Goal: Task Accomplishment & Management: Complete application form

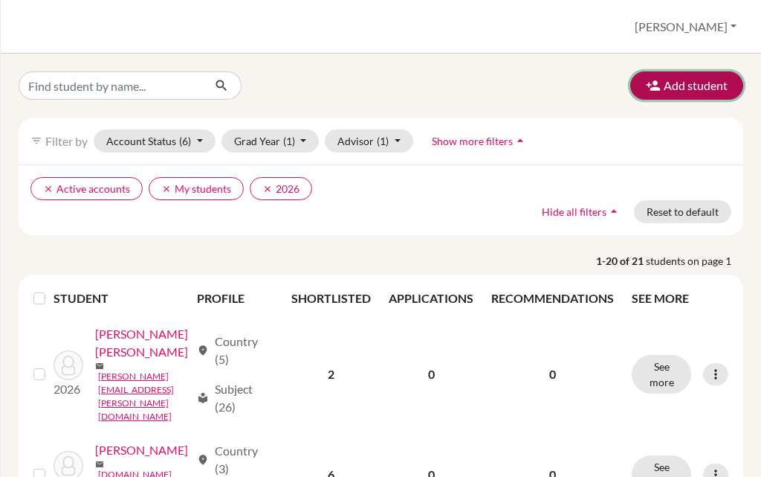
click at [698, 81] on button "Add student" at bounding box center [686, 85] width 113 height 28
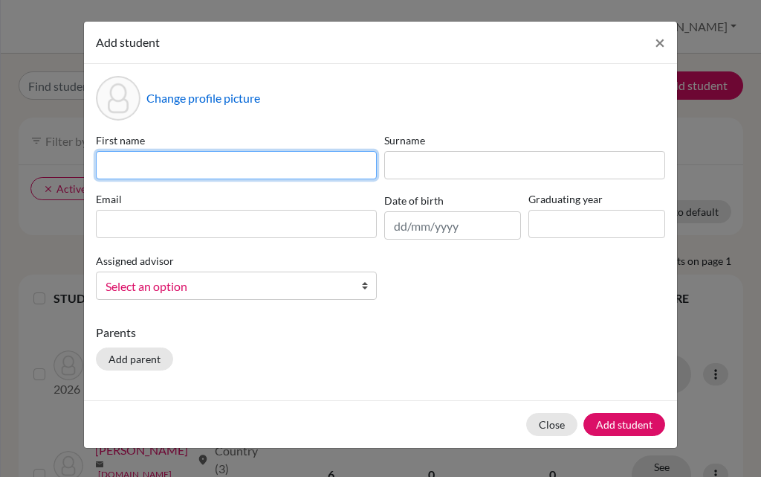
click at [236, 172] on input at bounding box center [236, 165] width 281 height 28
type input "Austin"
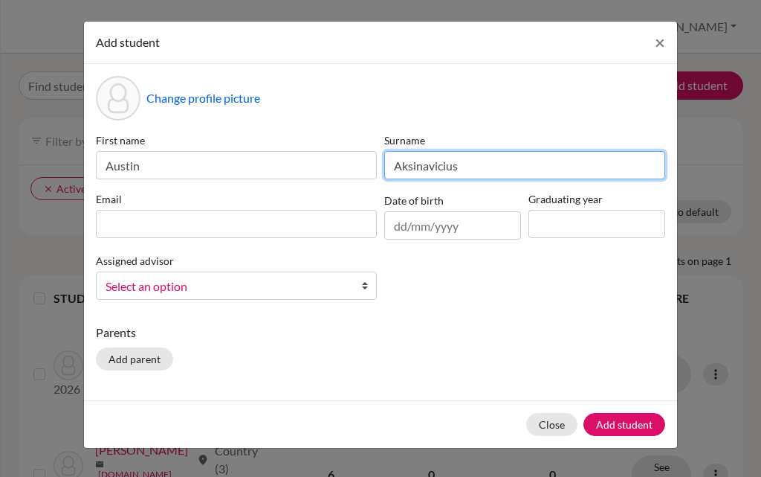
type input "Aksinavicius"
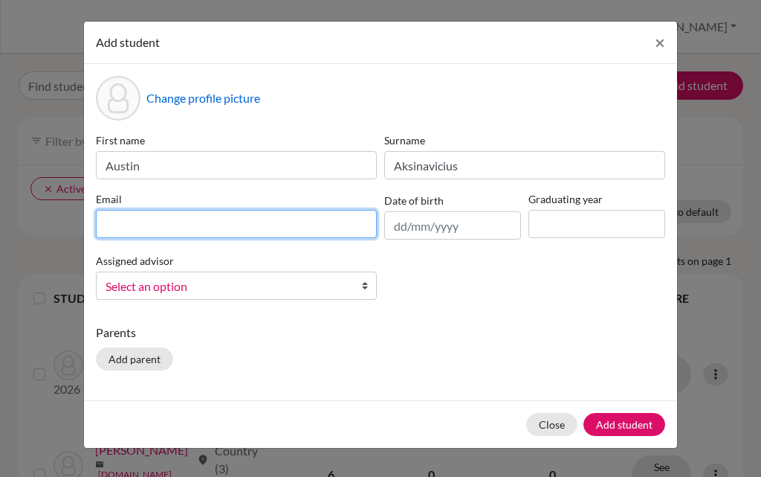
click at [172, 222] on input at bounding box center [236, 224] width 281 height 28
paste input "[EMAIL_ADDRESS][DOMAIN_NAME]"
type input "[EMAIL_ADDRESS][DOMAIN_NAME]"
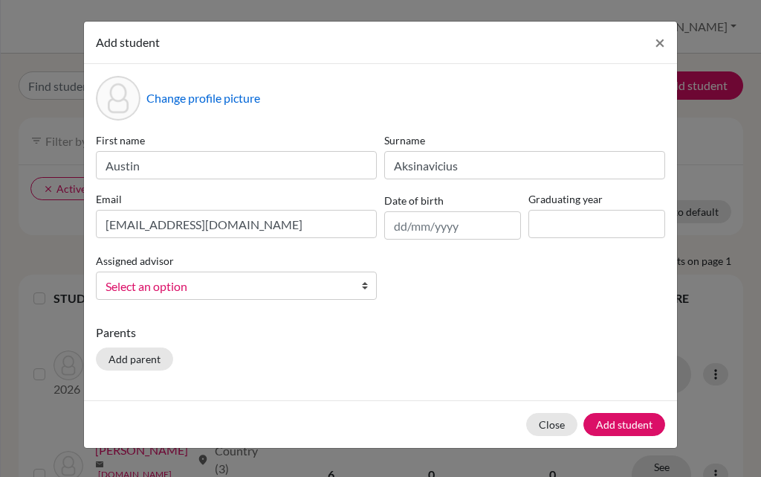
click at [210, 280] on span "Select an option" at bounding box center [227, 286] width 242 height 19
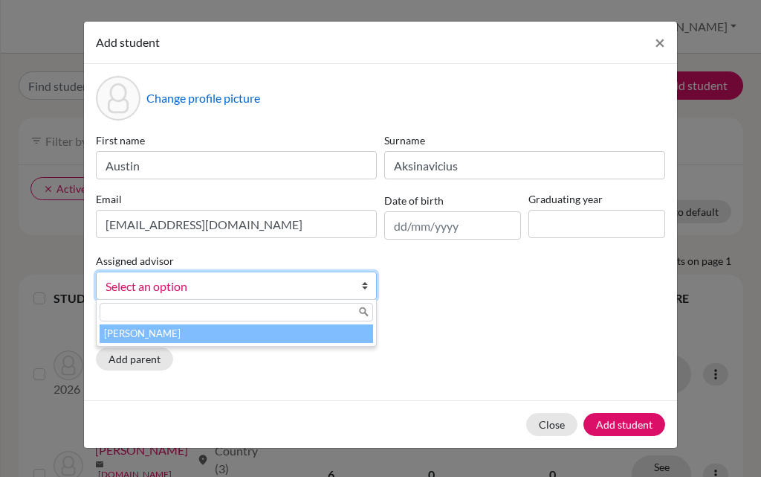
click at [207, 331] on li "[PERSON_NAME]" at bounding box center [237, 333] width 274 height 19
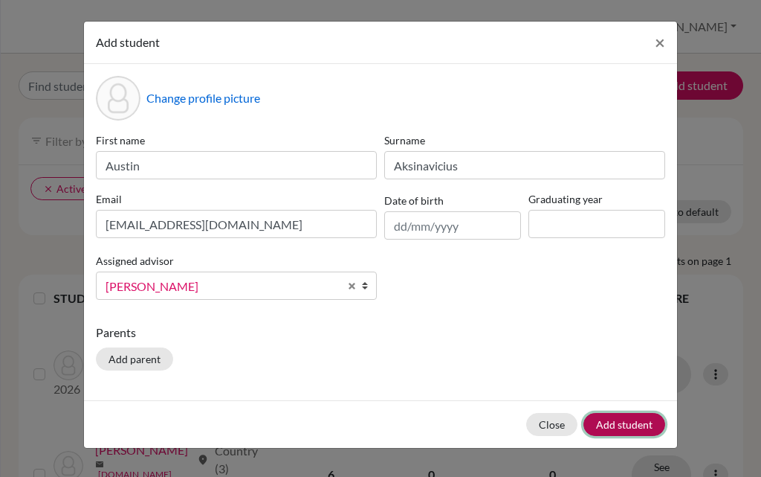
click at [621, 425] on button "Add student" at bounding box center [625, 424] width 82 height 23
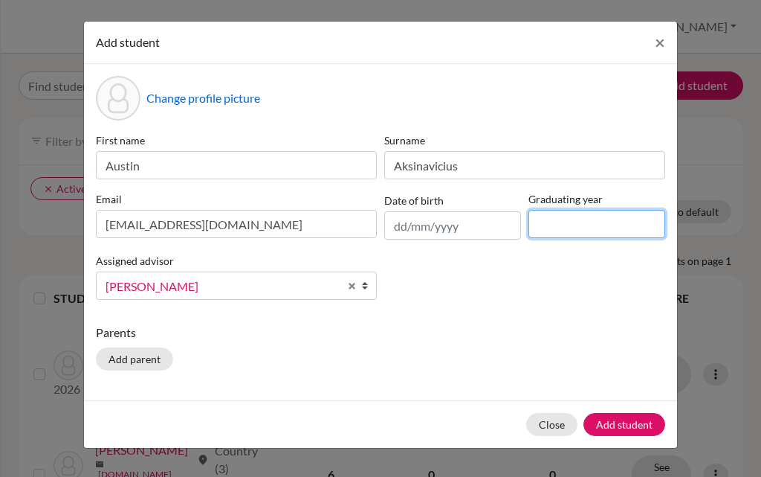
click at [537, 223] on input at bounding box center [597, 224] width 137 height 28
type input "2027"
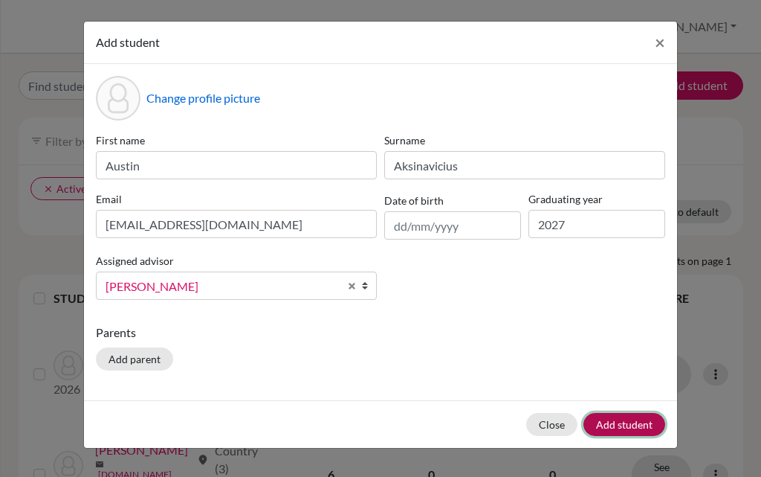
click at [619, 428] on button "Add student" at bounding box center [625, 424] width 82 height 23
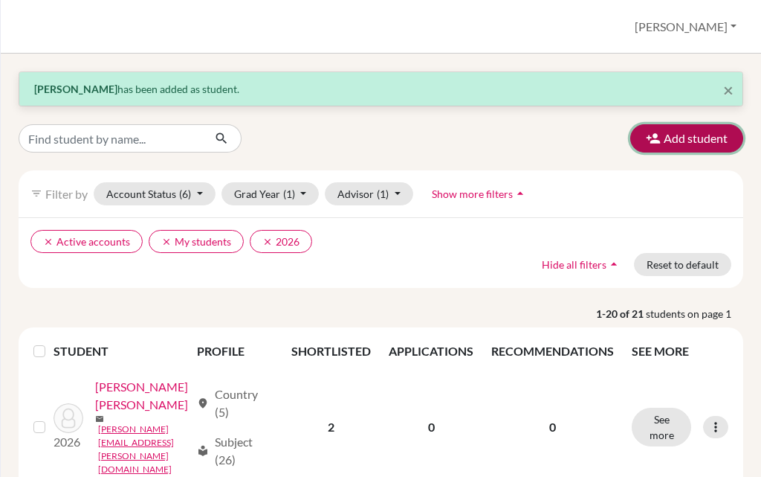
click at [662, 149] on button "Add student" at bounding box center [686, 138] width 113 height 28
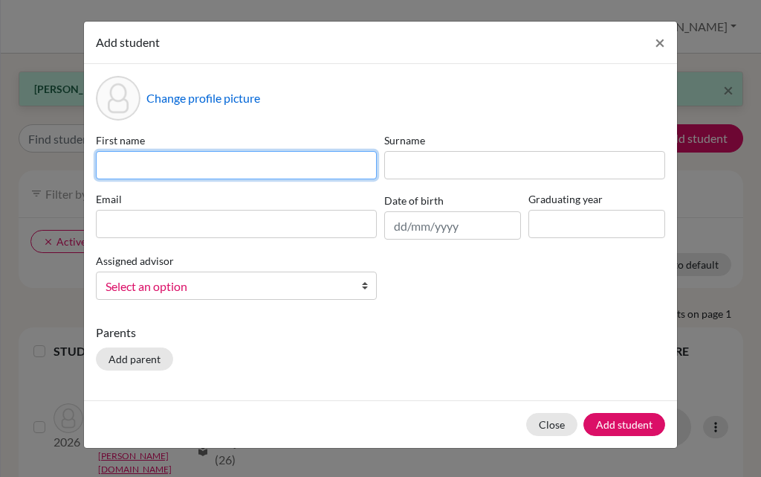
click at [262, 158] on input at bounding box center [236, 165] width 281 height 28
type input "[PERSON_NAME]"
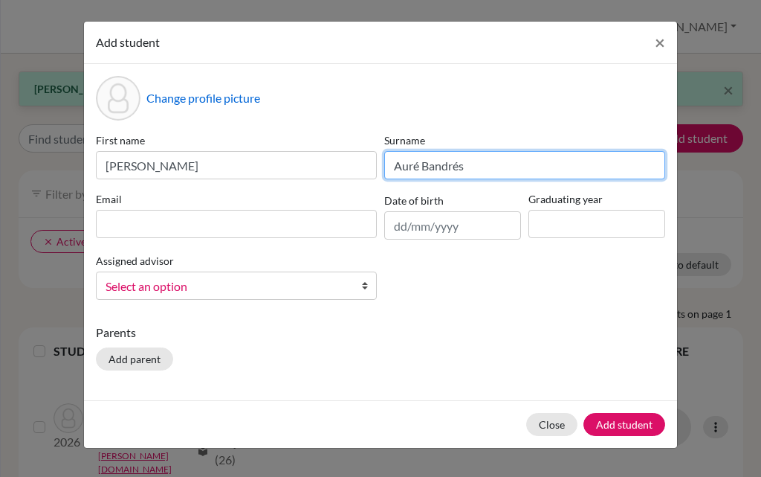
type input "Auré Bandrés"
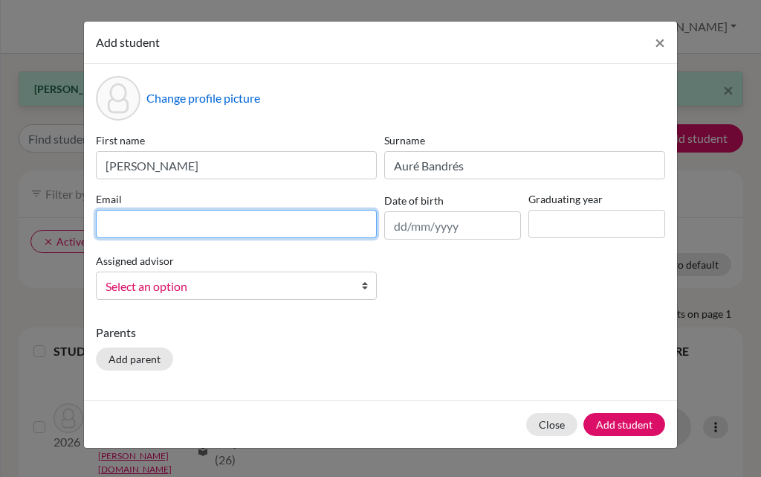
drag, startPoint x: 283, startPoint y: 229, endPoint x: 338, endPoint y: 190, distance: 67.7
click at [283, 229] on input at bounding box center [236, 224] width 281 height 28
paste input "[PERSON_NAME][EMAIL_ADDRESS][PERSON_NAME][DOMAIN_NAME]"
type input "[PERSON_NAME][EMAIL_ADDRESS][PERSON_NAME][DOMAIN_NAME]"
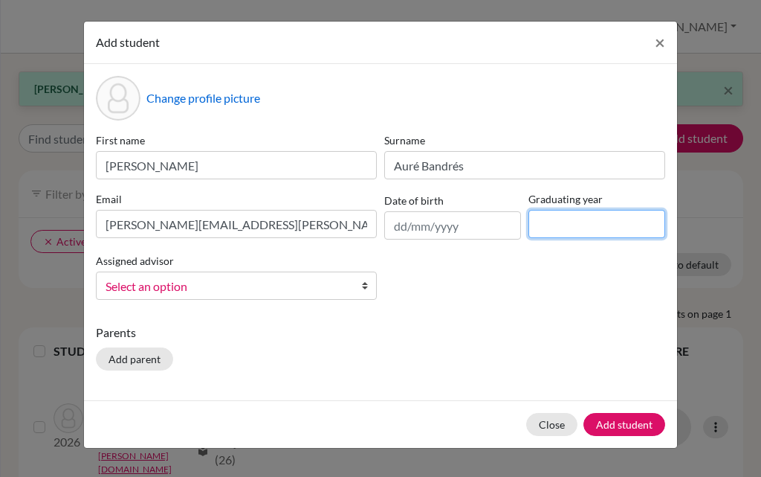
click at [564, 220] on input at bounding box center [597, 224] width 137 height 28
type input "2027"
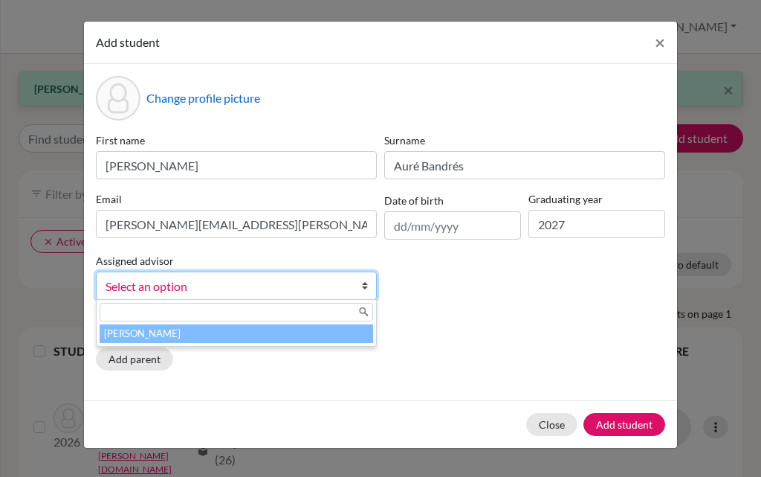
click at [287, 295] on span "Select an option" at bounding box center [227, 286] width 242 height 19
click at [259, 334] on li "[PERSON_NAME]" at bounding box center [237, 333] width 274 height 19
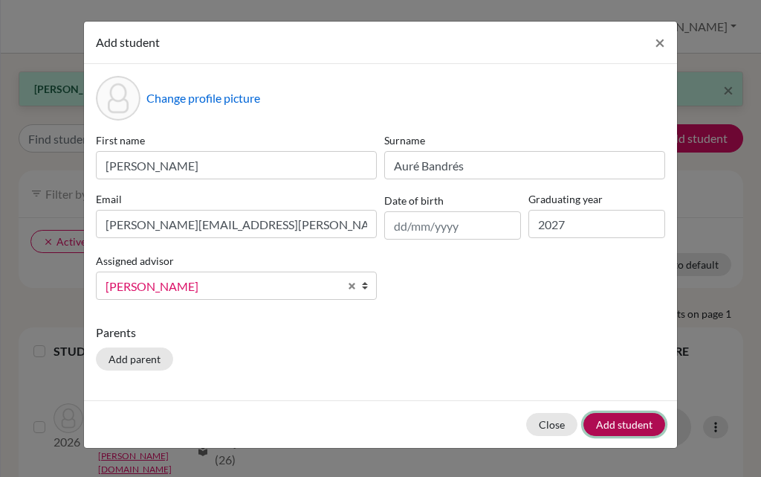
click at [640, 427] on button "Add student" at bounding box center [625, 424] width 82 height 23
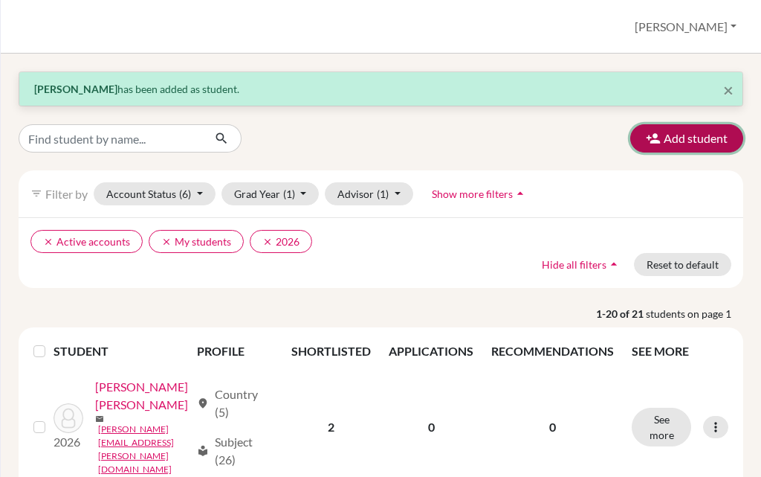
click at [643, 129] on button "Add student" at bounding box center [686, 138] width 113 height 28
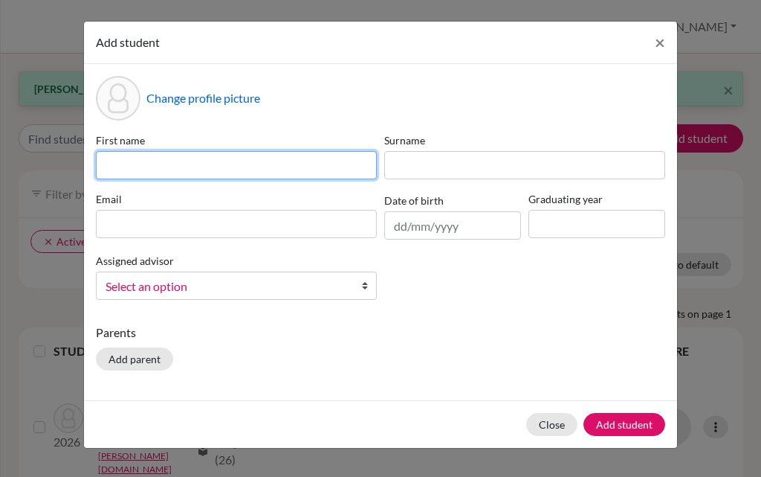
click at [252, 172] on input at bounding box center [236, 165] width 281 height 28
type input "[PERSON_NAME]"
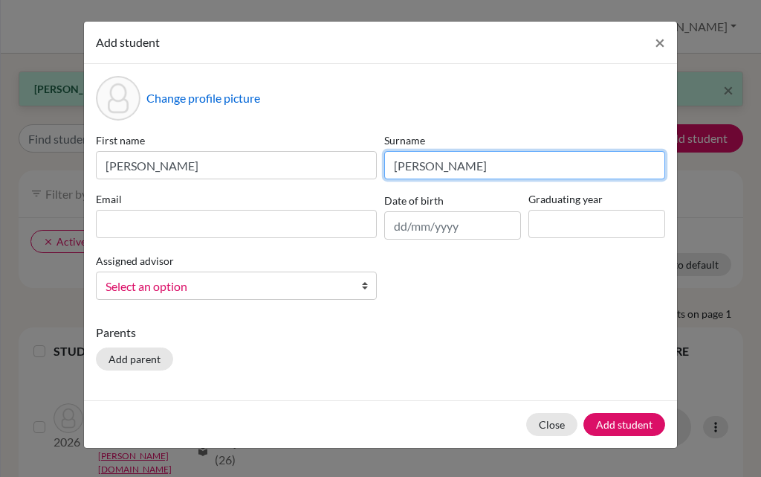
type input "[PERSON_NAME]"
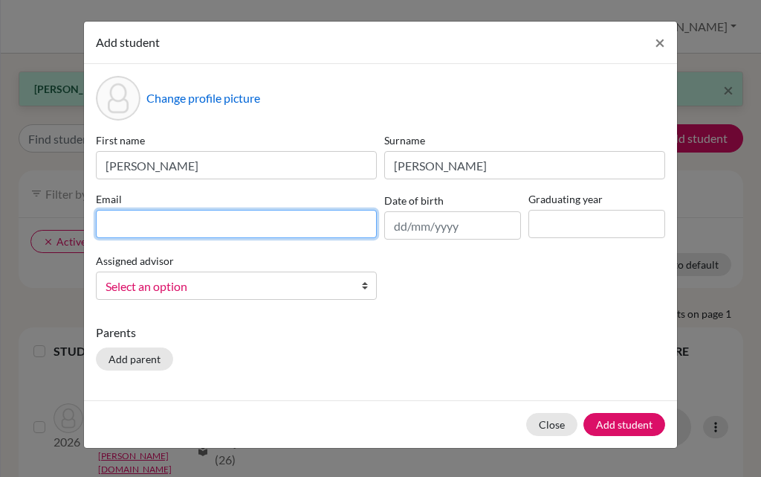
click at [125, 227] on input at bounding box center [236, 224] width 281 height 28
paste input "[PERSON_NAME][EMAIL_ADDRESS][PERSON_NAME][DOMAIN_NAME]"
type input "[PERSON_NAME][EMAIL_ADDRESS][PERSON_NAME][DOMAIN_NAME]"
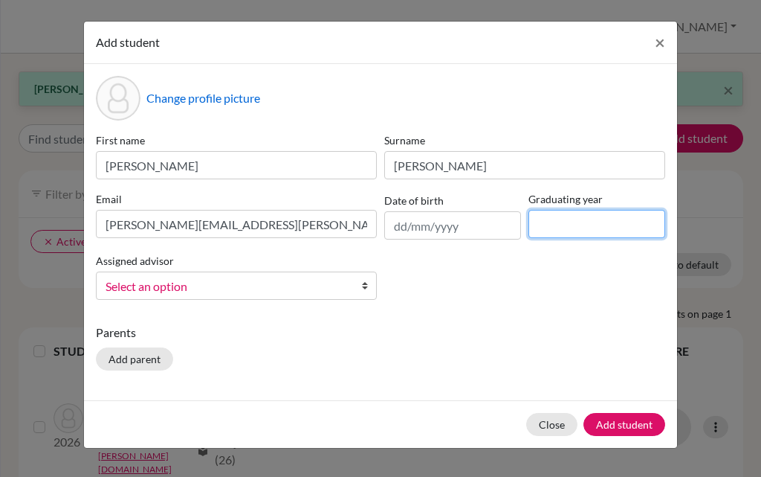
click at [599, 224] on input at bounding box center [597, 224] width 137 height 28
type input "2027"
click at [266, 278] on span "Select an option" at bounding box center [227, 286] width 242 height 19
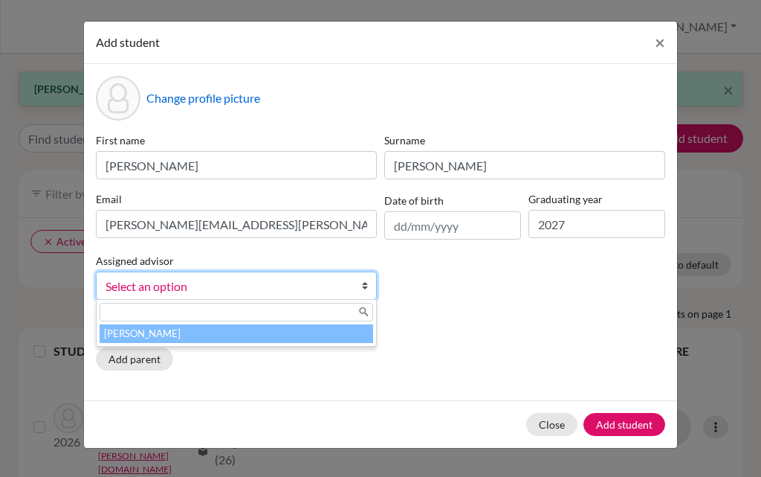
click at [200, 331] on li "[PERSON_NAME]" at bounding box center [237, 333] width 274 height 19
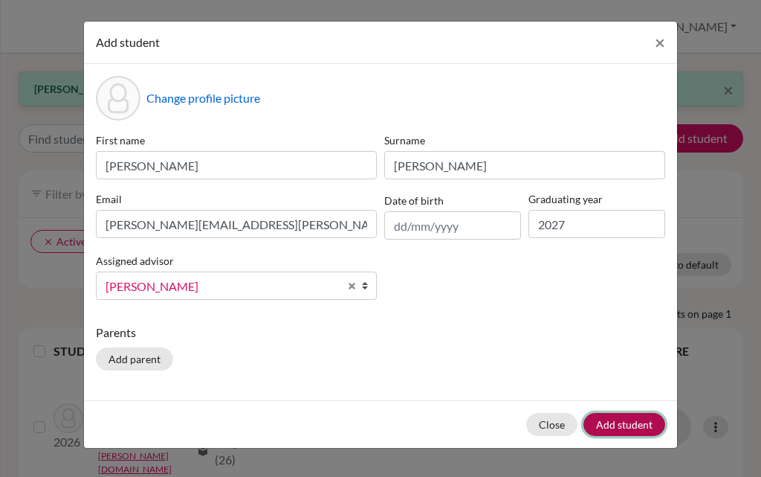
click at [628, 417] on button "Add student" at bounding box center [625, 424] width 82 height 23
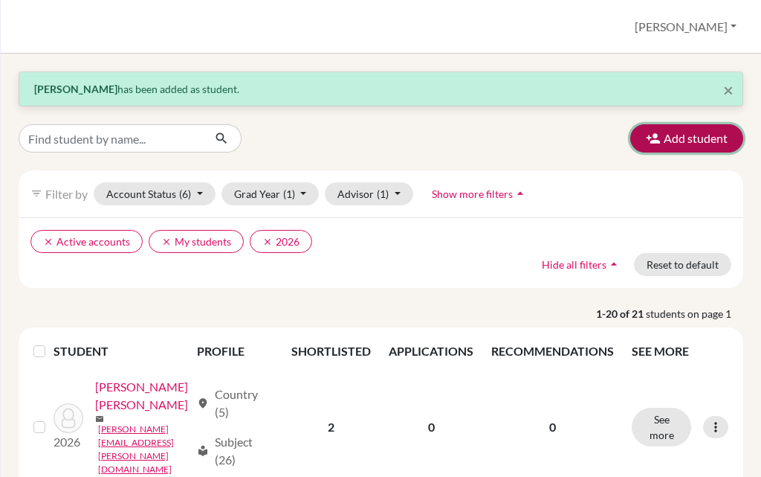
click at [656, 135] on button "Add student" at bounding box center [686, 138] width 113 height 28
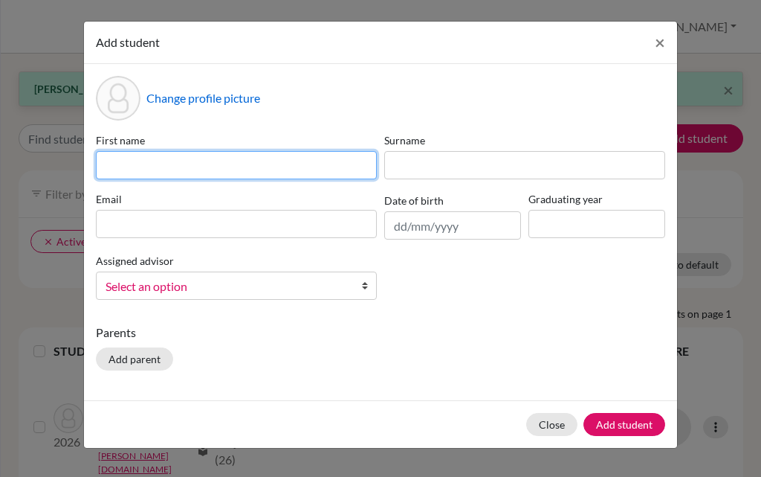
click at [264, 163] on input at bounding box center [236, 165] width 281 height 28
type input "[PERSON_NAME]"
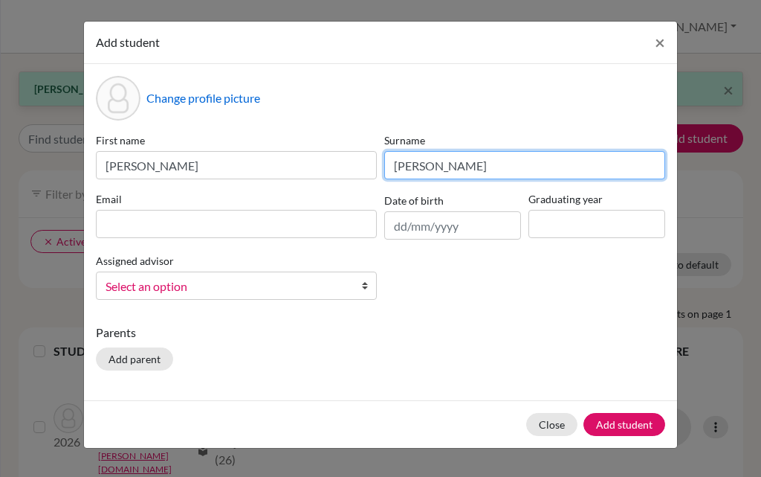
type input "[PERSON_NAME]"
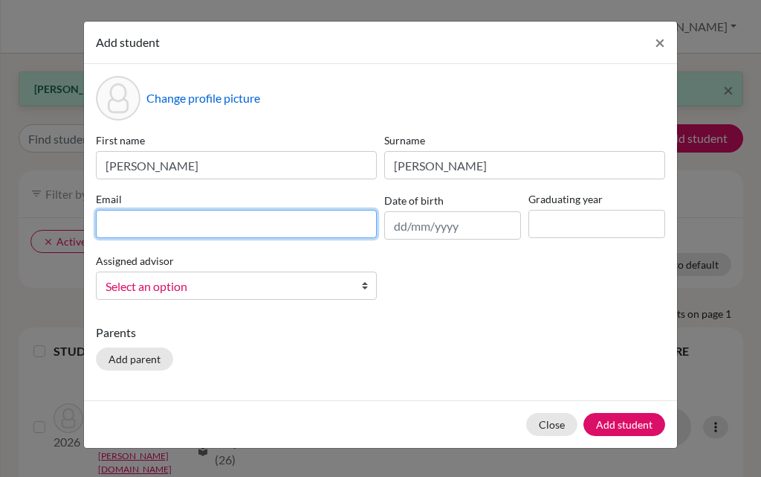
click at [175, 224] on input at bounding box center [236, 224] width 281 height 28
paste input "[PERSON_NAME][EMAIL_ADDRESS][DOMAIN_NAME]"
type input "[PERSON_NAME][EMAIL_ADDRESS][DOMAIN_NAME]"
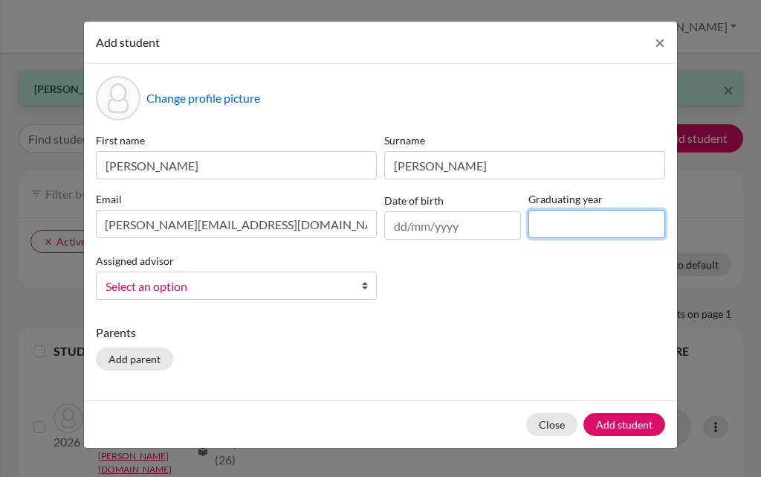
click at [610, 212] on input at bounding box center [597, 224] width 137 height 28
type input "2027"
click at [225, 286] on span "Select an option" at bounding box center [227, 286] width 242 height 19
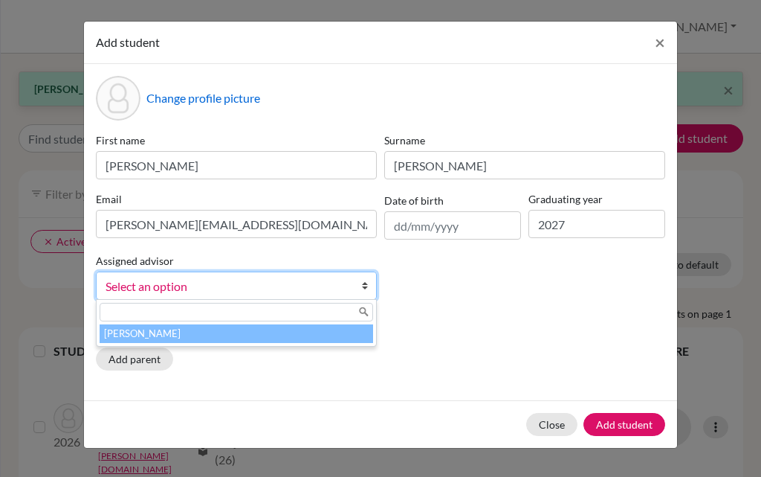
click at [224, 331] on li "[PERSON_NAME]" at bounding box center [237, 333] width 274 height 19
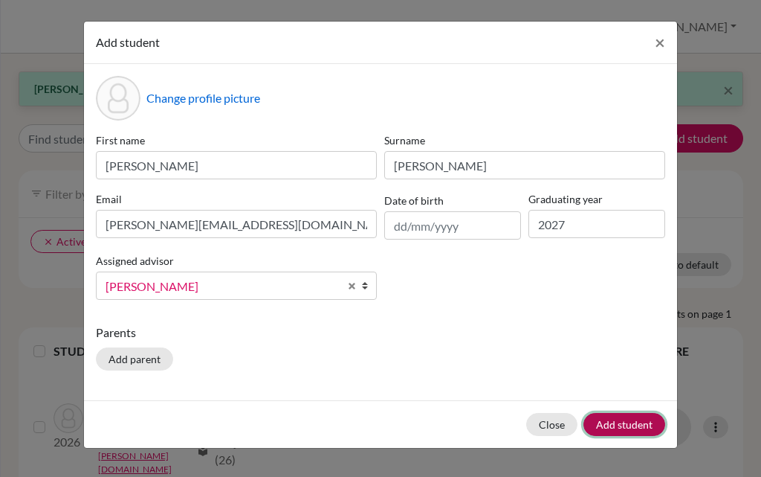
click at [614, 417] on button "Add student" at bounding box center [625, 424] width 82 height 23
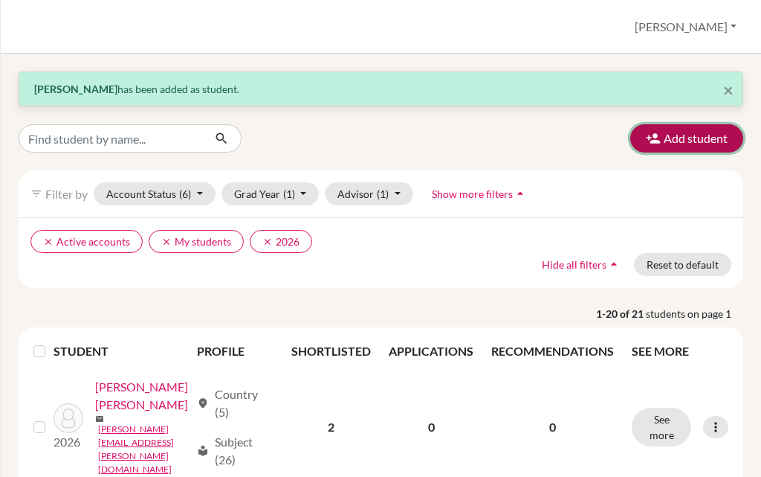
click at [676, 133] on button "Add student" at bounding box center [686, 138] width 113 height 28
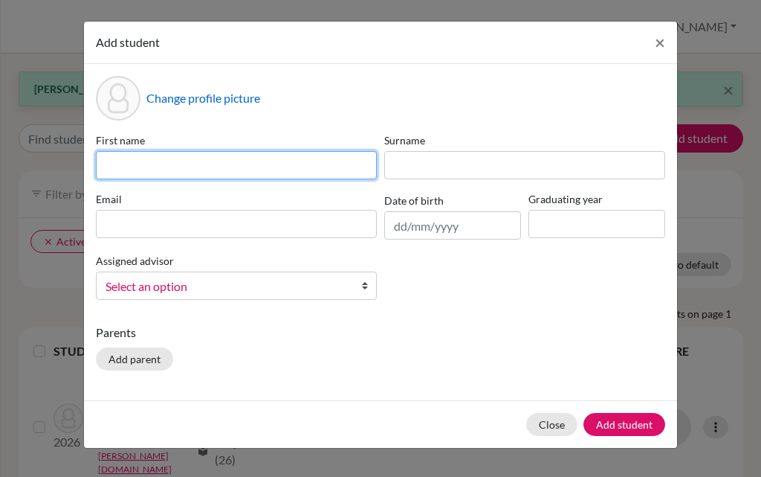
click at [209, 158] on input at bounding box center [236, 165] width 281 height 28
type input "[PERSON_NAME]"
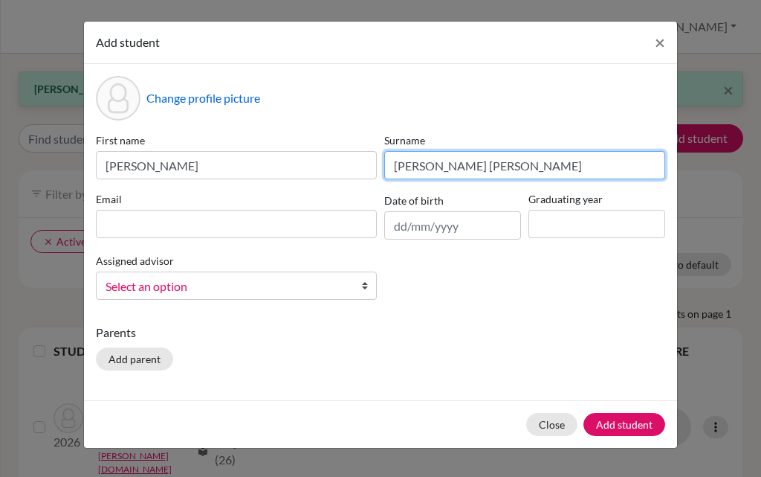
type input "[PERSON_NAME] [PERSON_NAME]"
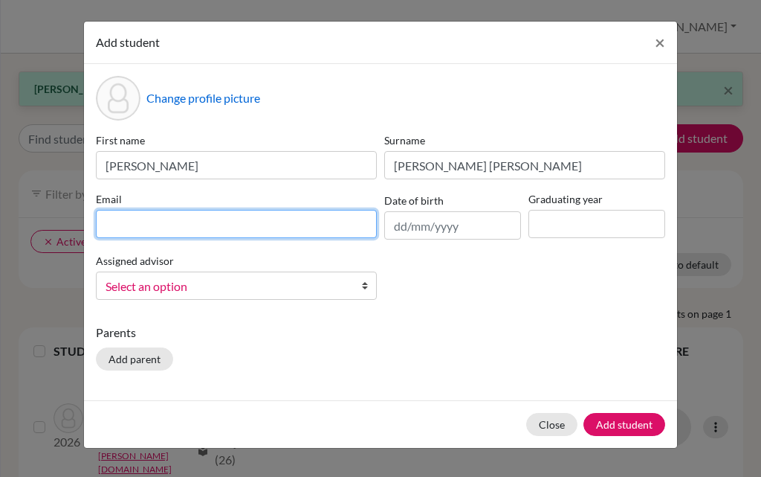
click at [332, 229] on input at bounding box center [236, 224] width 281 height 28
paste input "[PERSON_NAME][EMAIL_ADDRESS][PERSON_NAME][DOMAIN_NAME]"
type input "[PERSON_NAME][EMAIL_ADDRESS][PERSON_NAME][DOMAIN_NAME]"
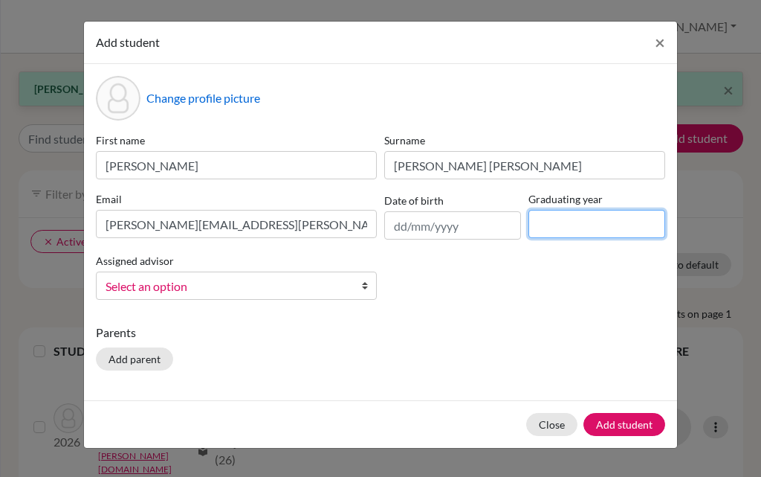
click at [581, 226] on input at bounding box center [597, 224] width 137 height 28
type input "2027"
click at [236, 296] on link "Select an option" at bounding box center [236, 285] width 281 height 28
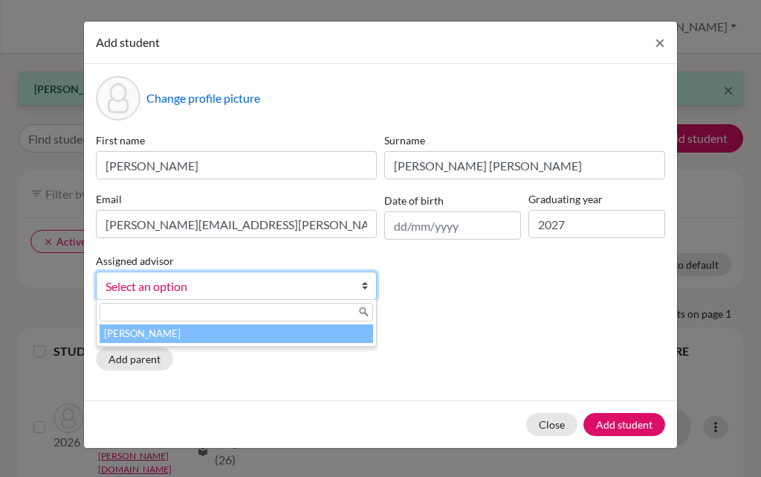
click at [226, 334] on li "[PERSON_NAME]" at bounding box center [237, 333] width 274 height 19
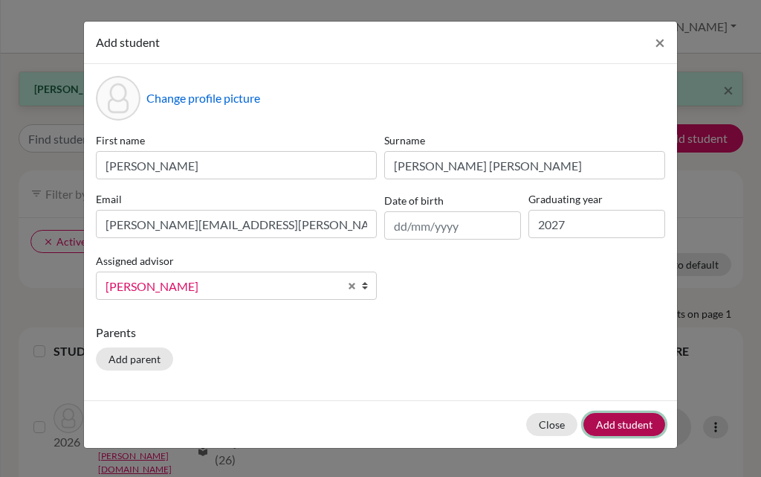
click at [613, 416] on button "Add student" at bounding box center [625, 424] width 82 height 23
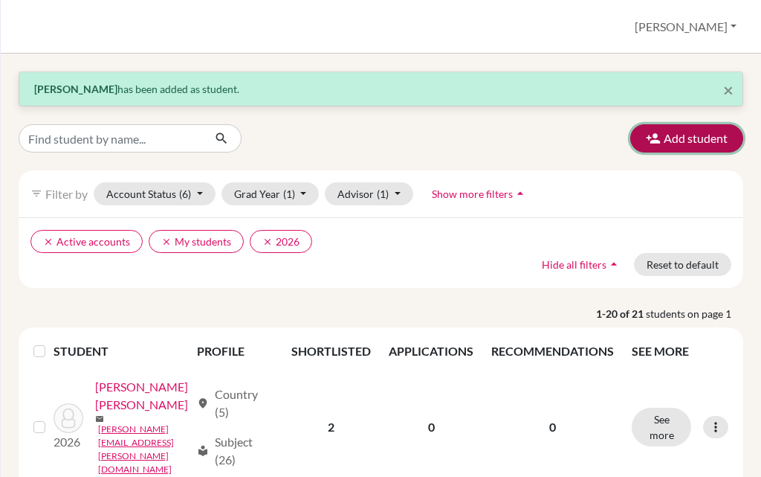
click at [652, 137] on button "Add student" at bounding box center [686, 138] width 113 height 28
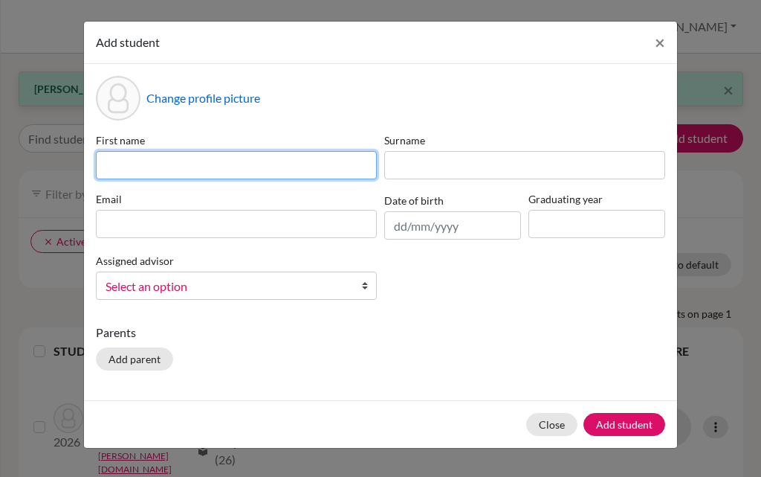
click at [199, 164] on input at bounding box center [236, 165] width 281 height 28
type input "[PERSON_NAME]"
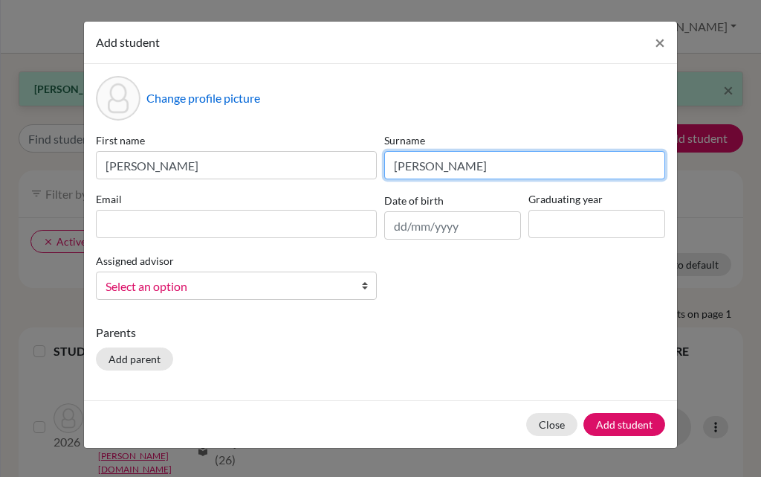
type input "[PERSON_NAME]"
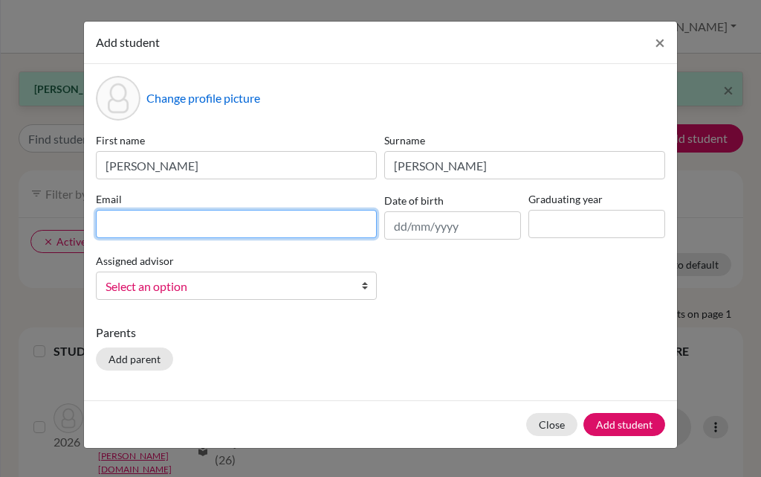
paste input "[PERSON_NAME][EMAIL_ADDRESS][PERSON_NAME][DOMAIN_NAME]"
type input "[PERSON_NAME][EMAIL_ADDRESS][PERSON_NAME][DOMAIN_NAME]"
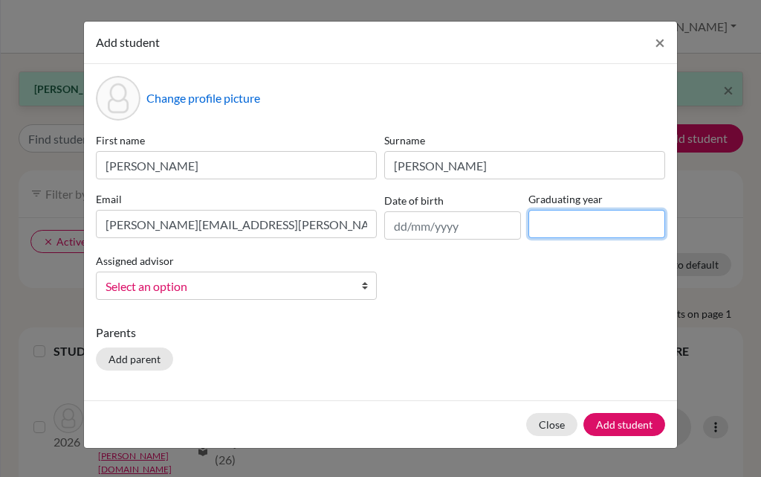
click at [610, 222] on input at bounding box center [597, 224] width 137 height 28
type input "2027"
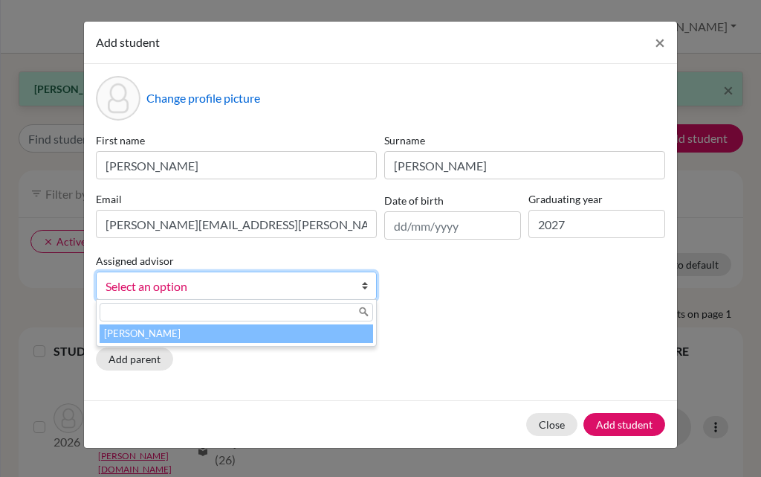
click at [245, 284] on span "Select an option" at bounding box center [227, 286] width 242 height 19
click at [225, 330] on li "[PERSON_NAME]" at bounding box center [237, 333] width 274 height 19
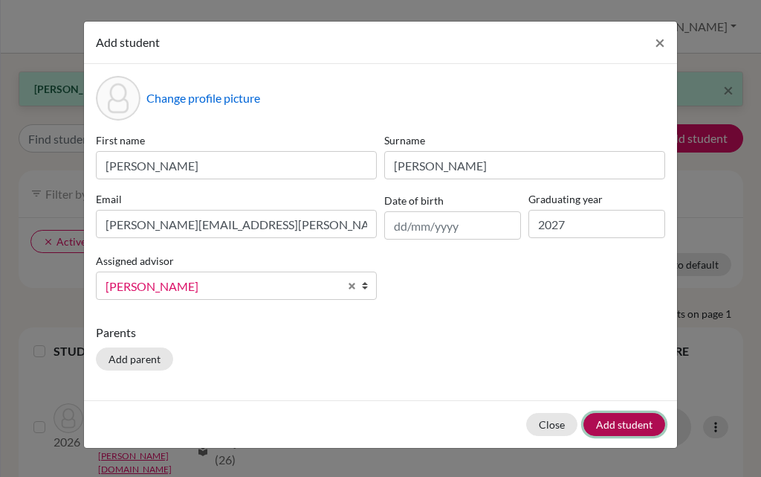
click at [625, 419] on button "Add student" at bounding box center [625, 424] width 82 height 23
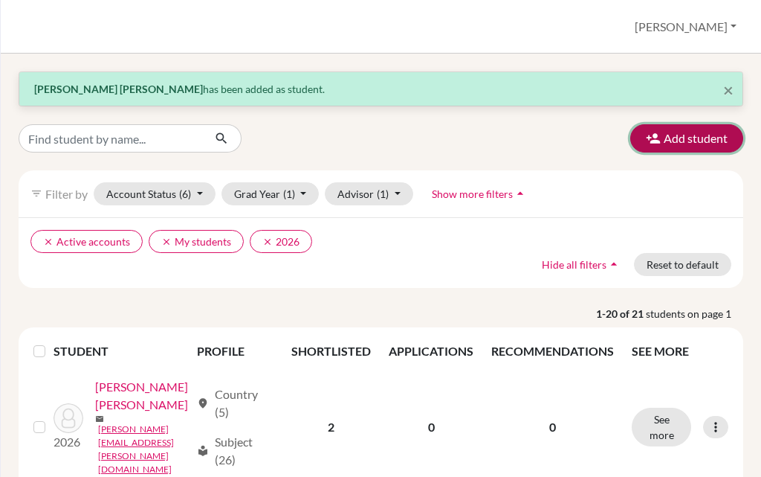
click at [689, 129] on button "Add student" at bounding box center [686, 138] width 113 height 28
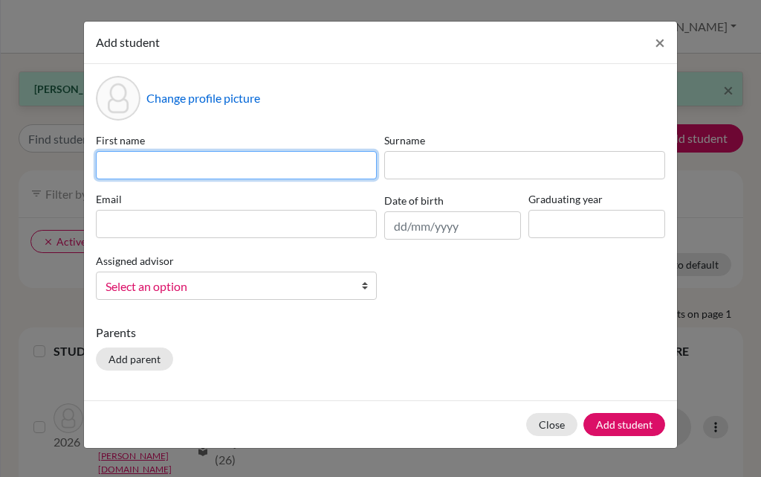
click at [275, 158] on input at bounding box center [236, 165] width 281 height 28
type input "[PERSON_NAME]"
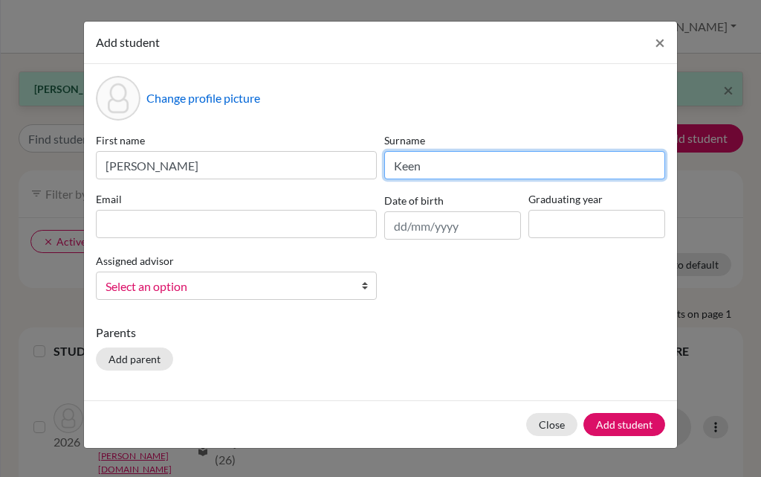
type input "Keen"
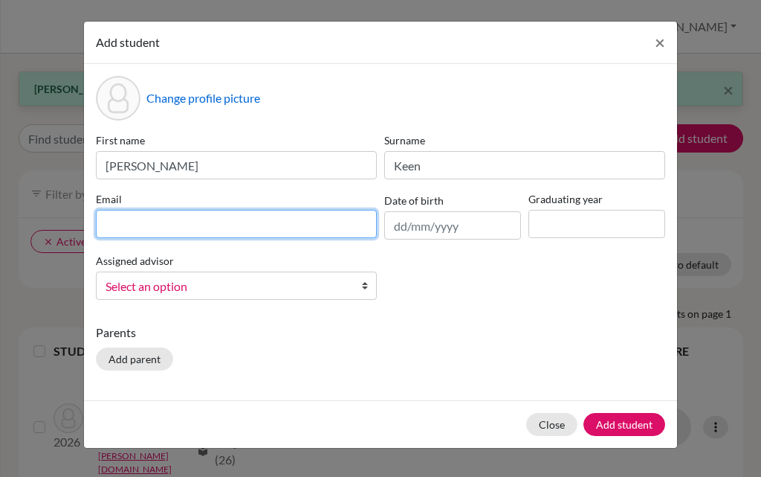
click at [159, 229] on input at bounding box center [236, 224] width 281 height 28
paste input "[PERSON_NAME][EMAIL_ADDRESS][DOMAIN_NAME]"
type input "[PERSON_NAME][EMAIL_ADDRESS][DOMAIN_NAME]"
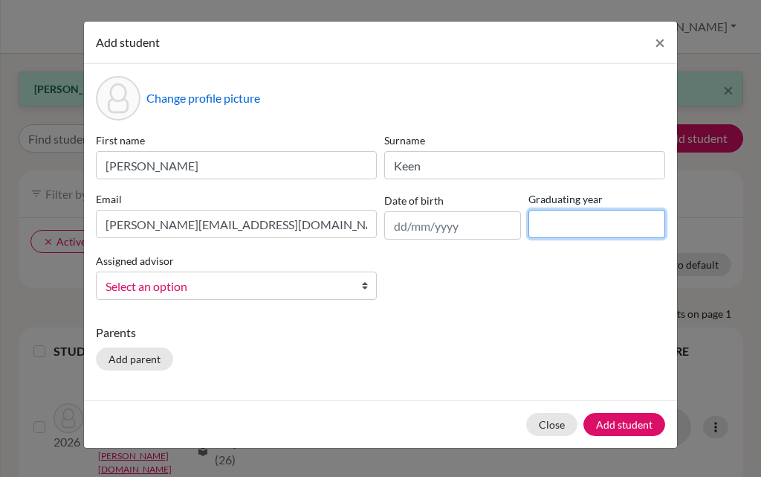
click at [562, 226] on input at bounding box center [597, 224] width 137 height 28
type input "2027"
click at [217, 280] on span "Select an option" at bounding box center [227, 286] width 242 height 19
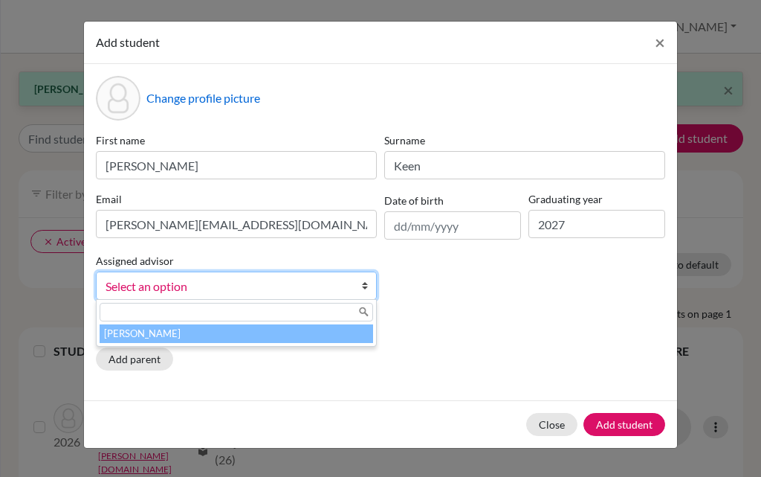
click at [221, 331] on li "[PERSON_NAME]" at bounding box center [237, 333] width 274 height 19
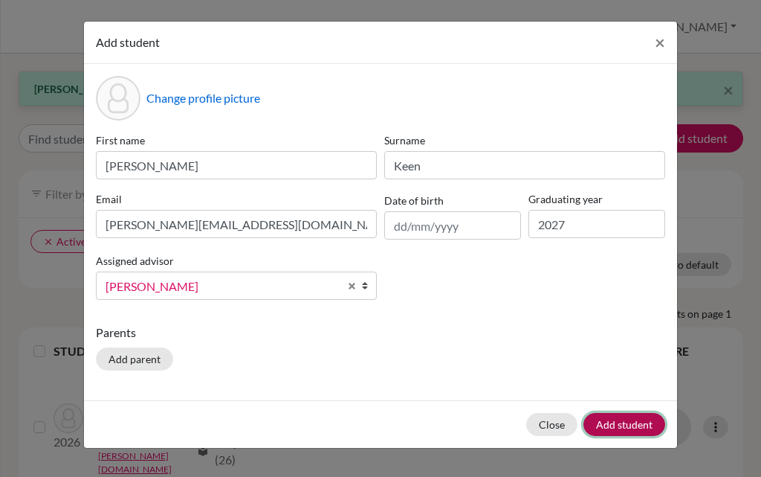
click at [628, 420] on button "Add student" at bounding box center [625, 424] width 82 height 23
